Goal: Transaction & Acquisition: Obtain resource

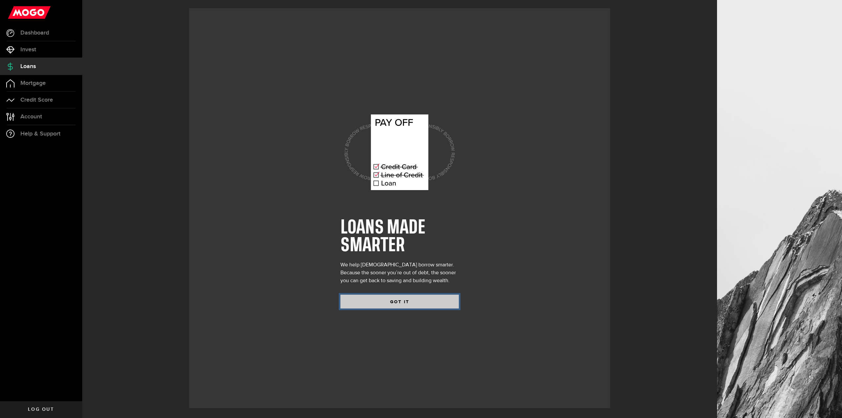
click at [414, 298] on button "GOT IT" at bounding box center [399, 302] width 118 height 14
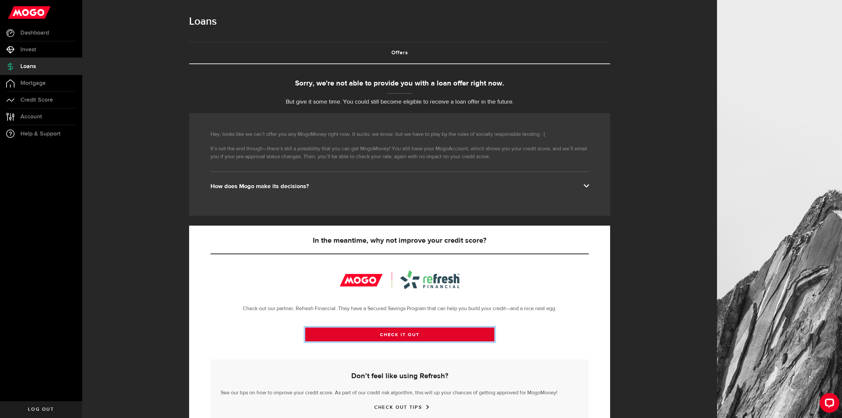
click at [450, 333] on link "CHECK IT OUT" at bounding box center [399, 335] width 189 height 14
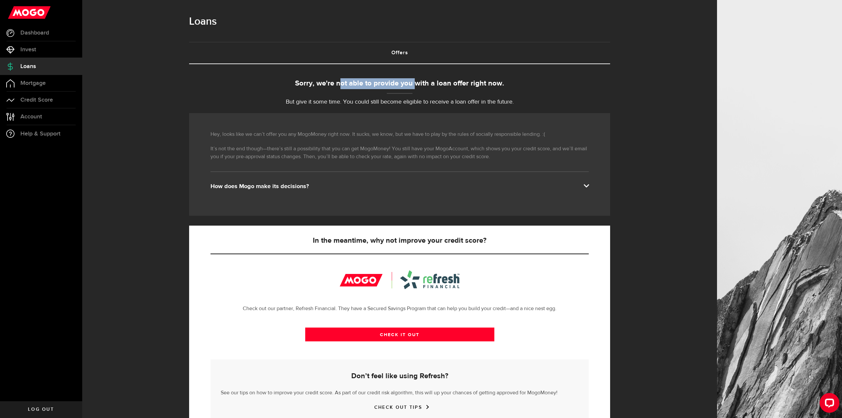
drag, startPoint x: 340, startPoint y: 82, endPoint x: 417, endPoint y: 82, distance: 76.6
click at [417, 82] on div "Sorry, we're not able to provide you with a loan offer right now." at bounding box center [399, 83] width 421 height 11
drag, startPoint x: 449, startPoint y: 84, endPoint x: 492, endPoint y: 85, distance: 42.8
click at [480, 85] on div "Sorry, we're not able to provide you with a loan offer right now." at bounding box center [399, 83] width 421 height 11
click at [501, 86] on div "Sorry, we're not able to provide you with a loan offer right now." at bounding box center [399, 83] width 421 height 11
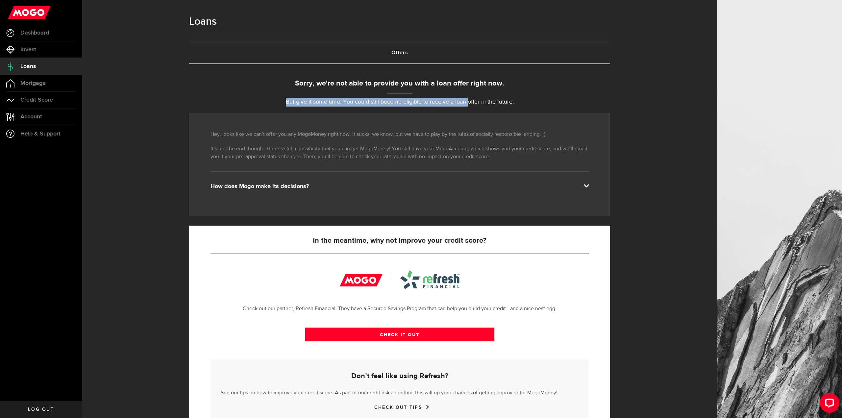
drag, startPoint x: 286, startPoint y: 101, endPoint x: 492, endPoint y: 104, distance: 205.9
click at [471, 104] on p "But give it some time. You could still become eligible to receive a loan offer …" at bounding box center [399, 102] width 421 height 9
click at [493, 104] on p "But give it some time. You could still become eligible to receive a loan offer …" at bounding box center [399, 102] width 421 height 9
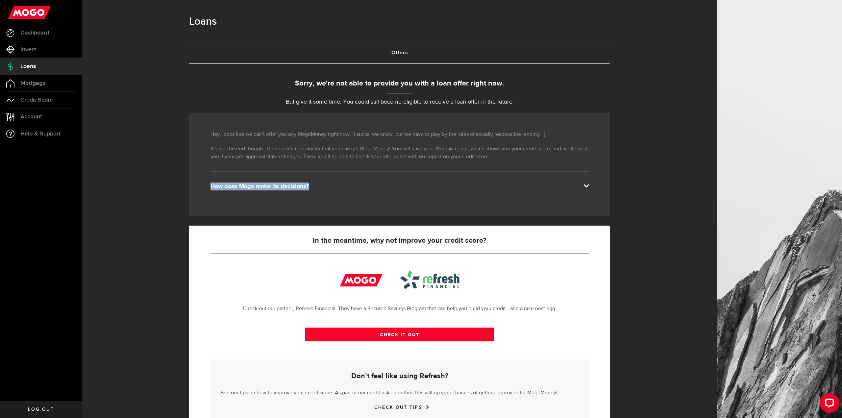
drag, startPoint x: 210, startPoint y: 183, endPoint x: 424, endPoint y: 182, distance: 213.7
click at [371, 185] on div "Hey, looks like we can’t offer you any MogoMoney right now. It sucks, we know, …" at bounding box center [399, 164] width 421 height 103
click at [428, 182] on div "Hey, looks like we can’t offer you any MogoMoney right now. It sucks, we know, …" at bounding box center [399, 164] width 421 height 103
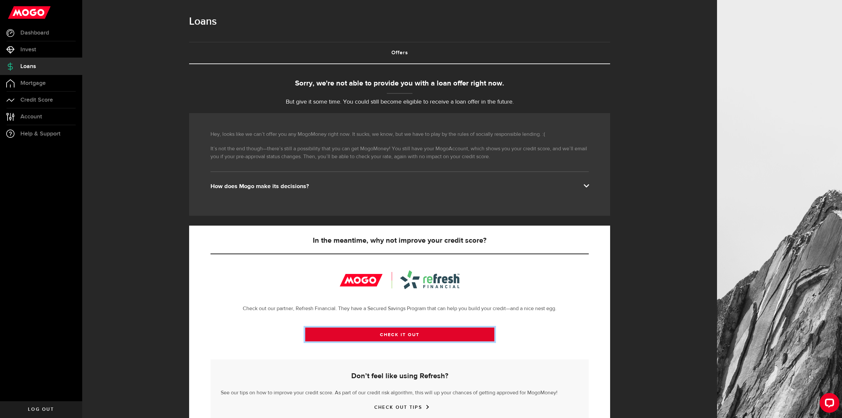
click at [389, 335] on link "CHECK IT OUT" at bounding box center [399, 335] width 189 height 14
